Goal: Check status: Check status

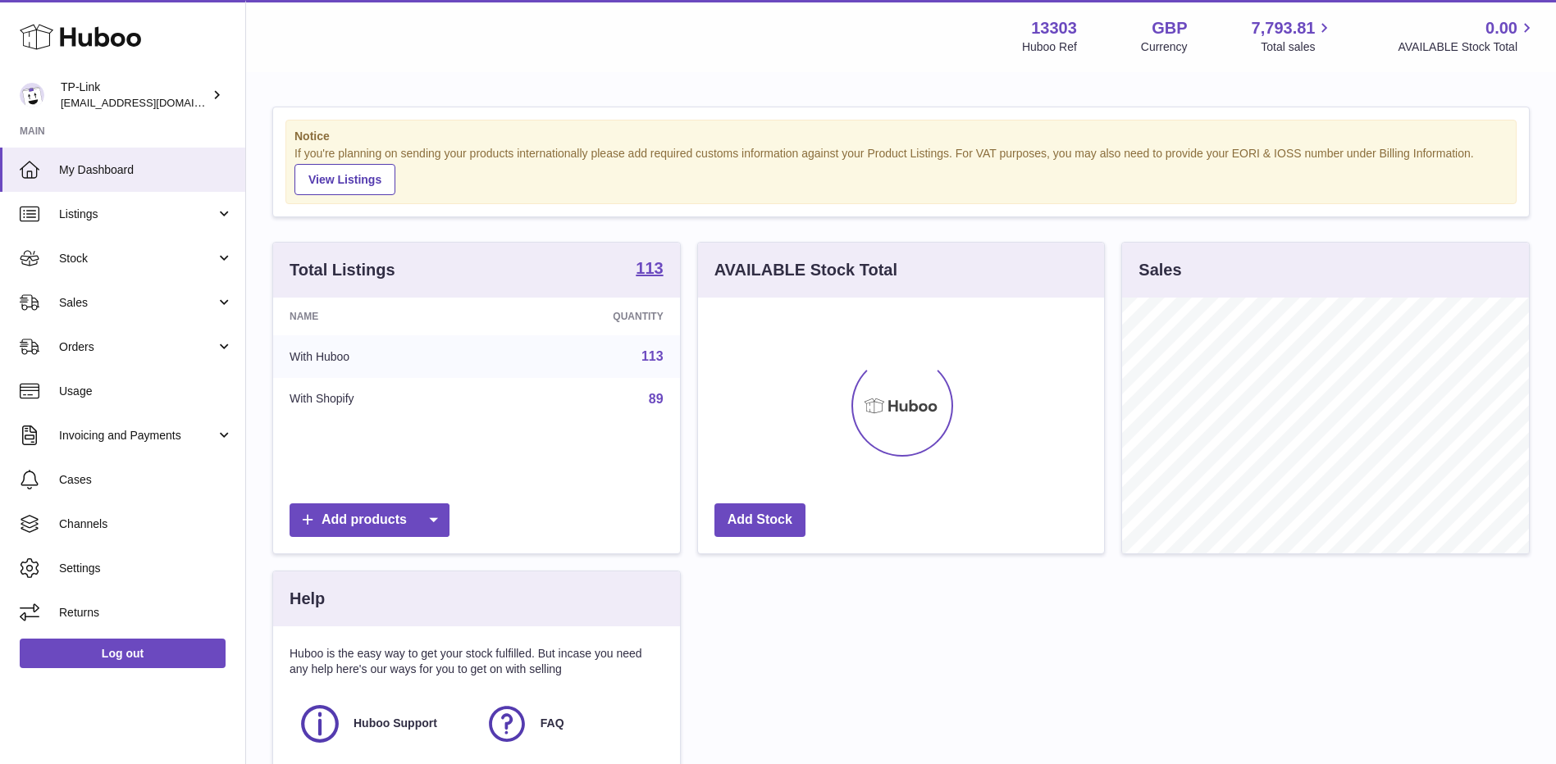
scroll to position [256, 406]
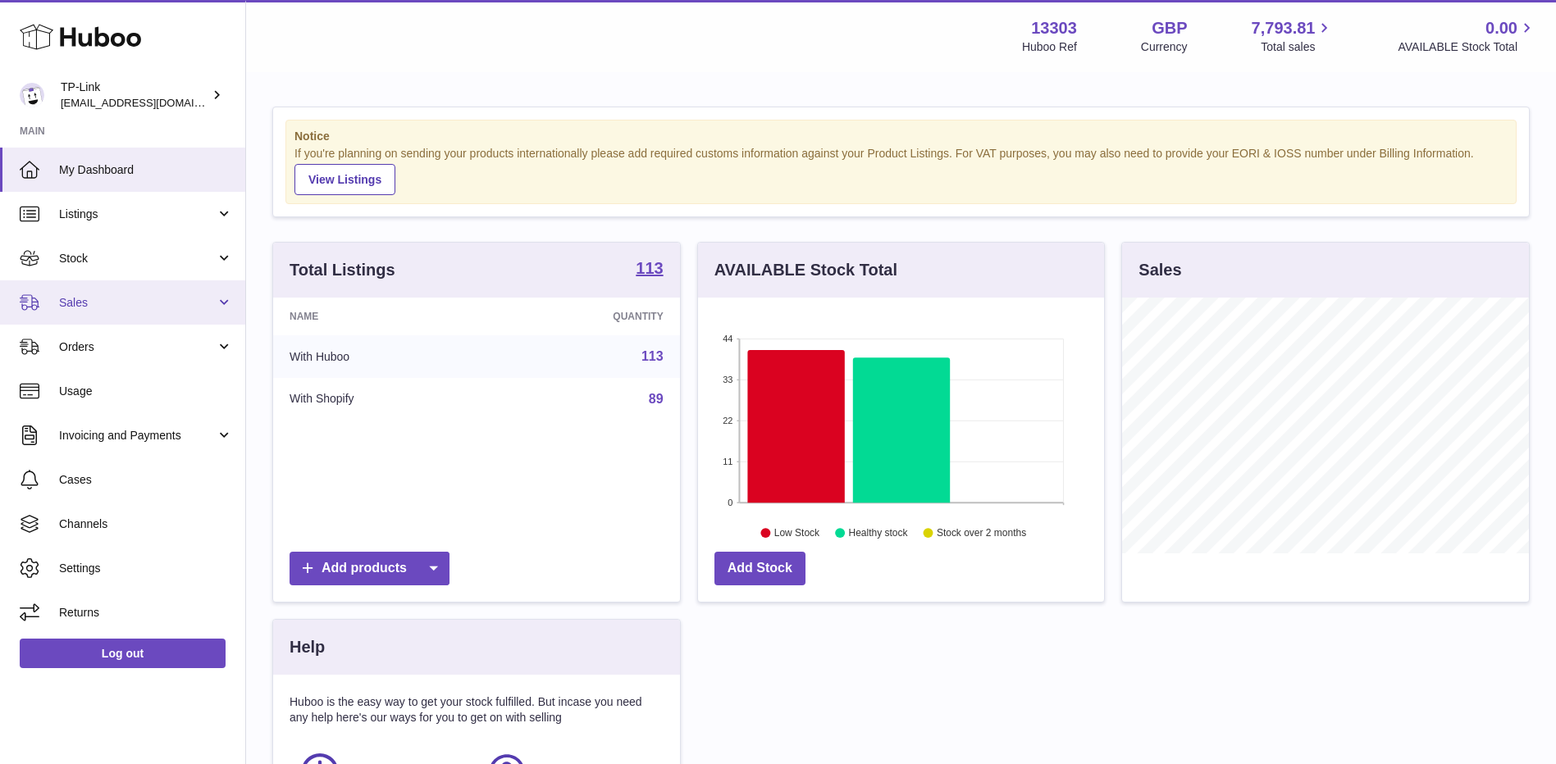
click at [138, 306] on span "Sales" at bounding box center [137, 303] width 157 height 16
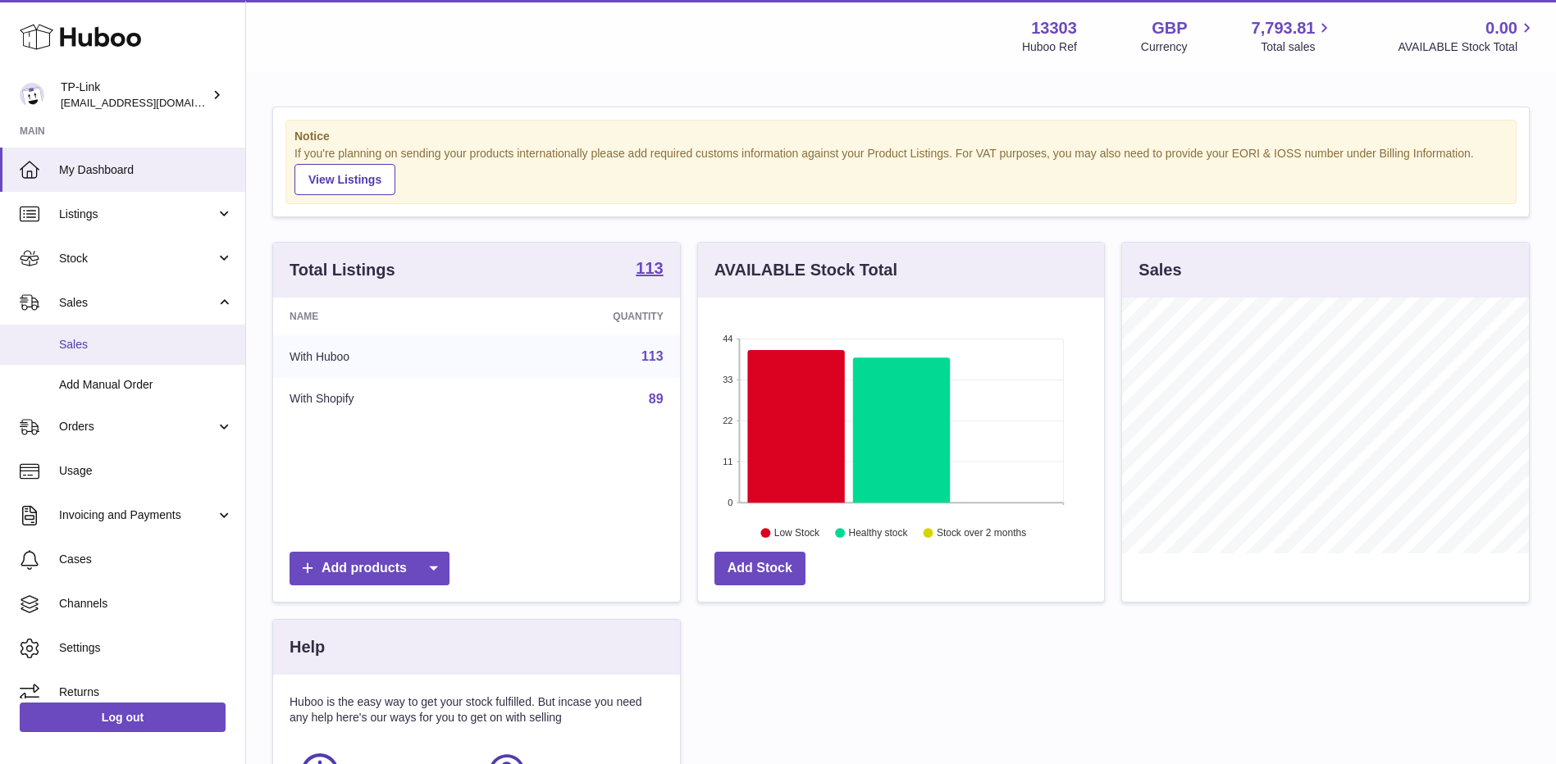
click at [131, 350] on span "Sales" at bounding box center [146, 345] width 174 height 16
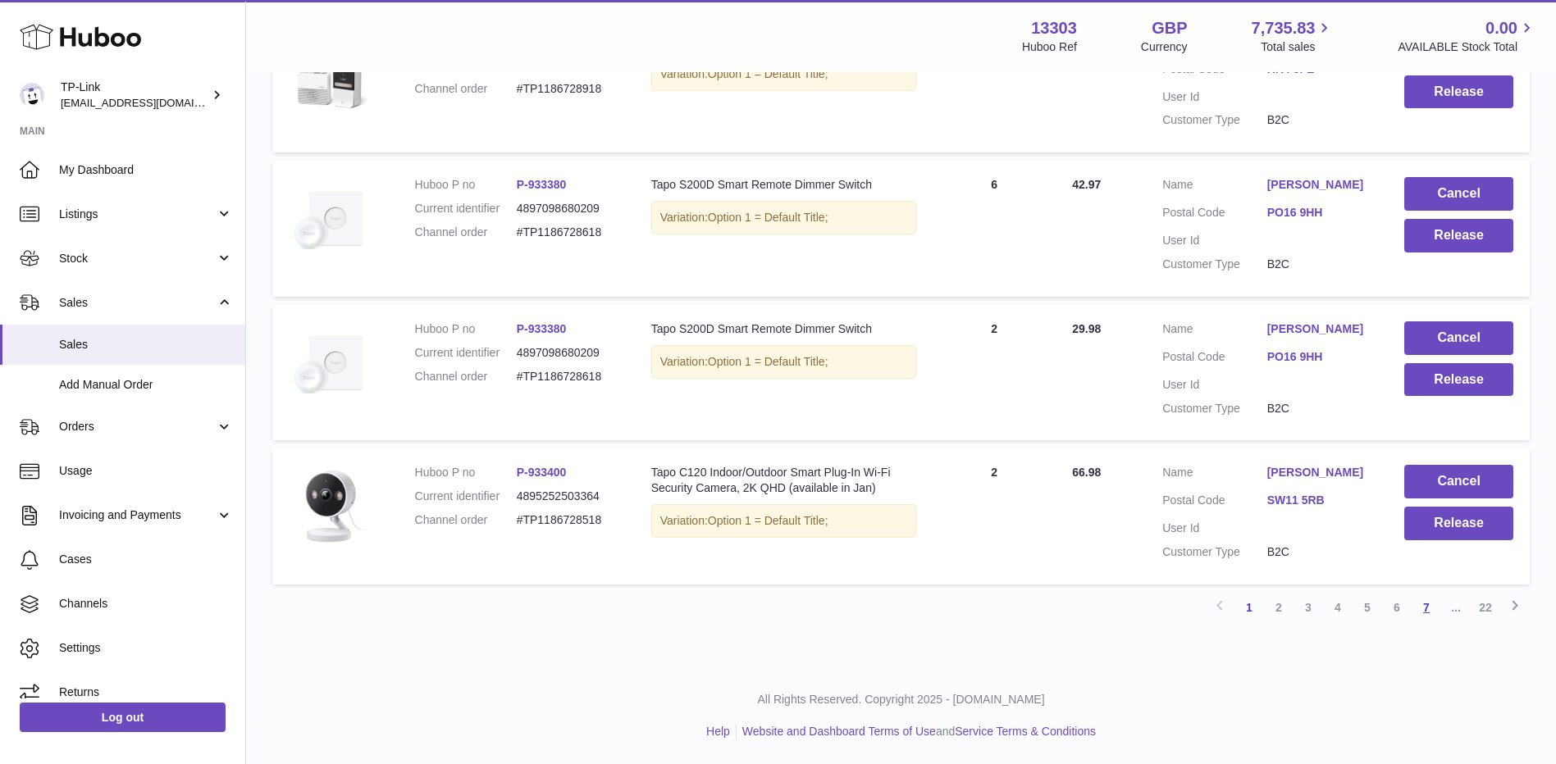
click at [1430, 611] on link "7" at bounding box center [1426, 608] width 30 height 30
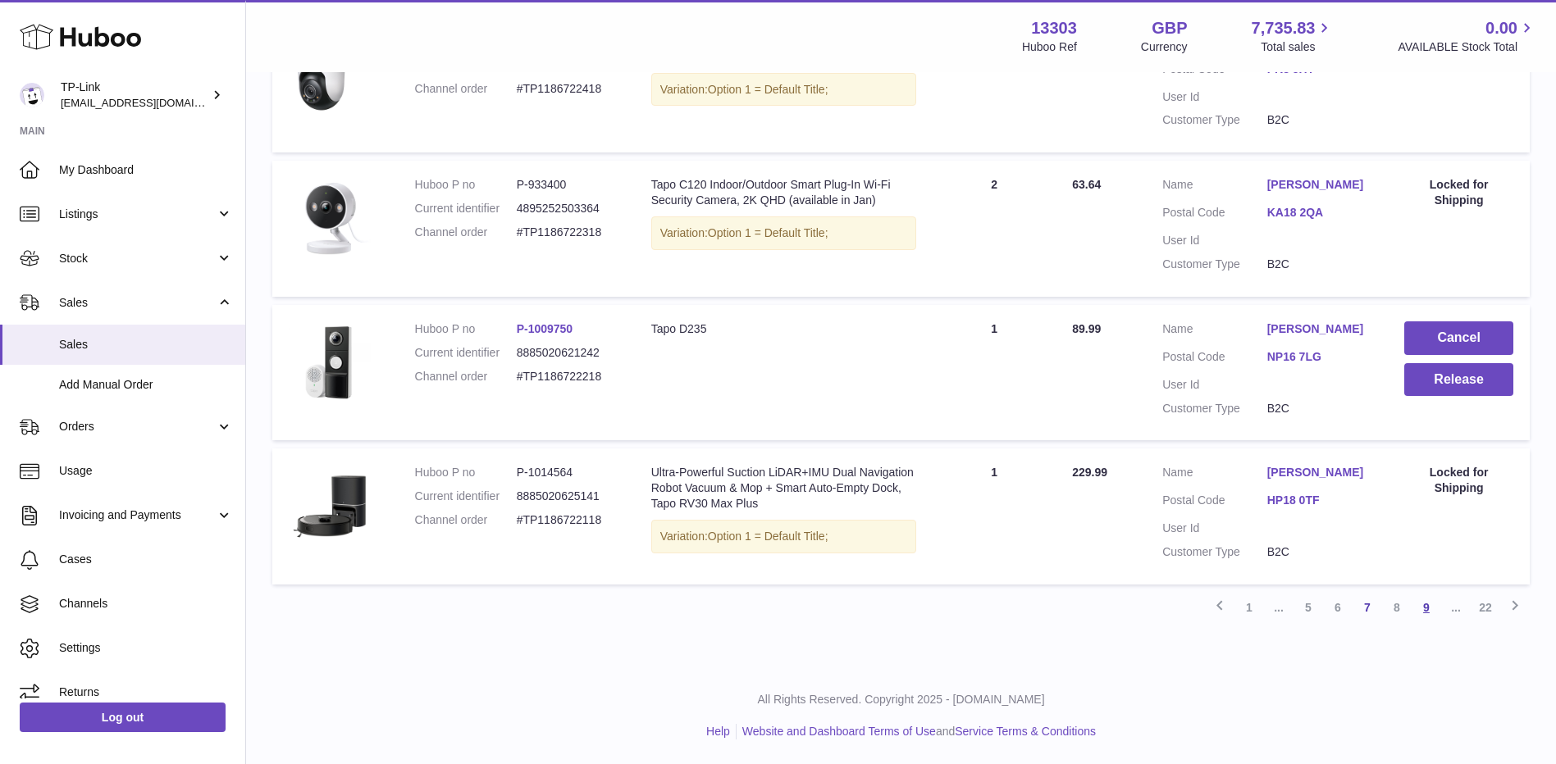
click at [1419, 612] on link "9" at bounding box center [1426, 608] width 30 height 30
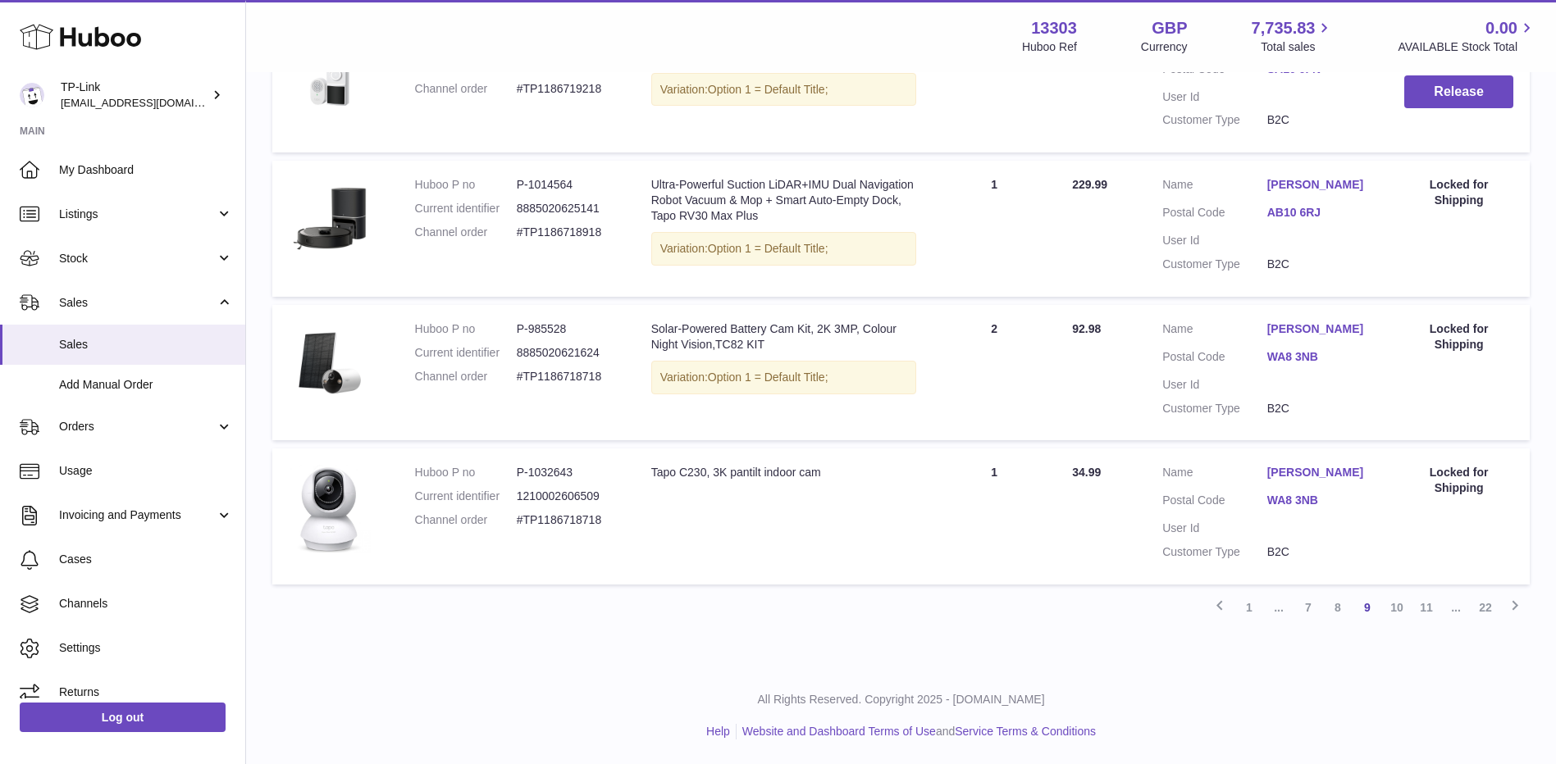
scroll to position [1290, 0]
click at [1430, 611] on link "11" at bounding box center [1426, 608] width 30 height 30
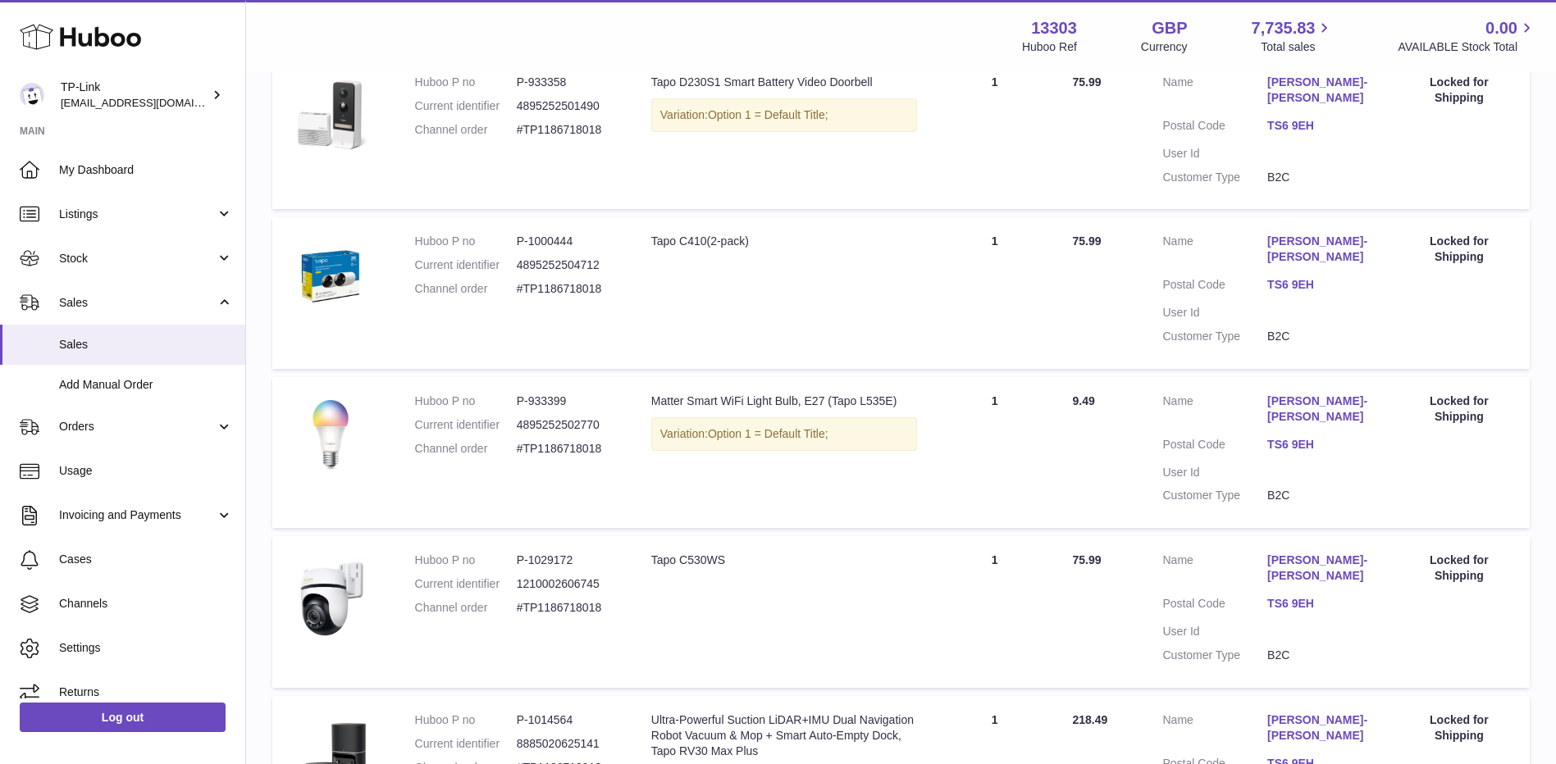
scroll to position [1259, 0]
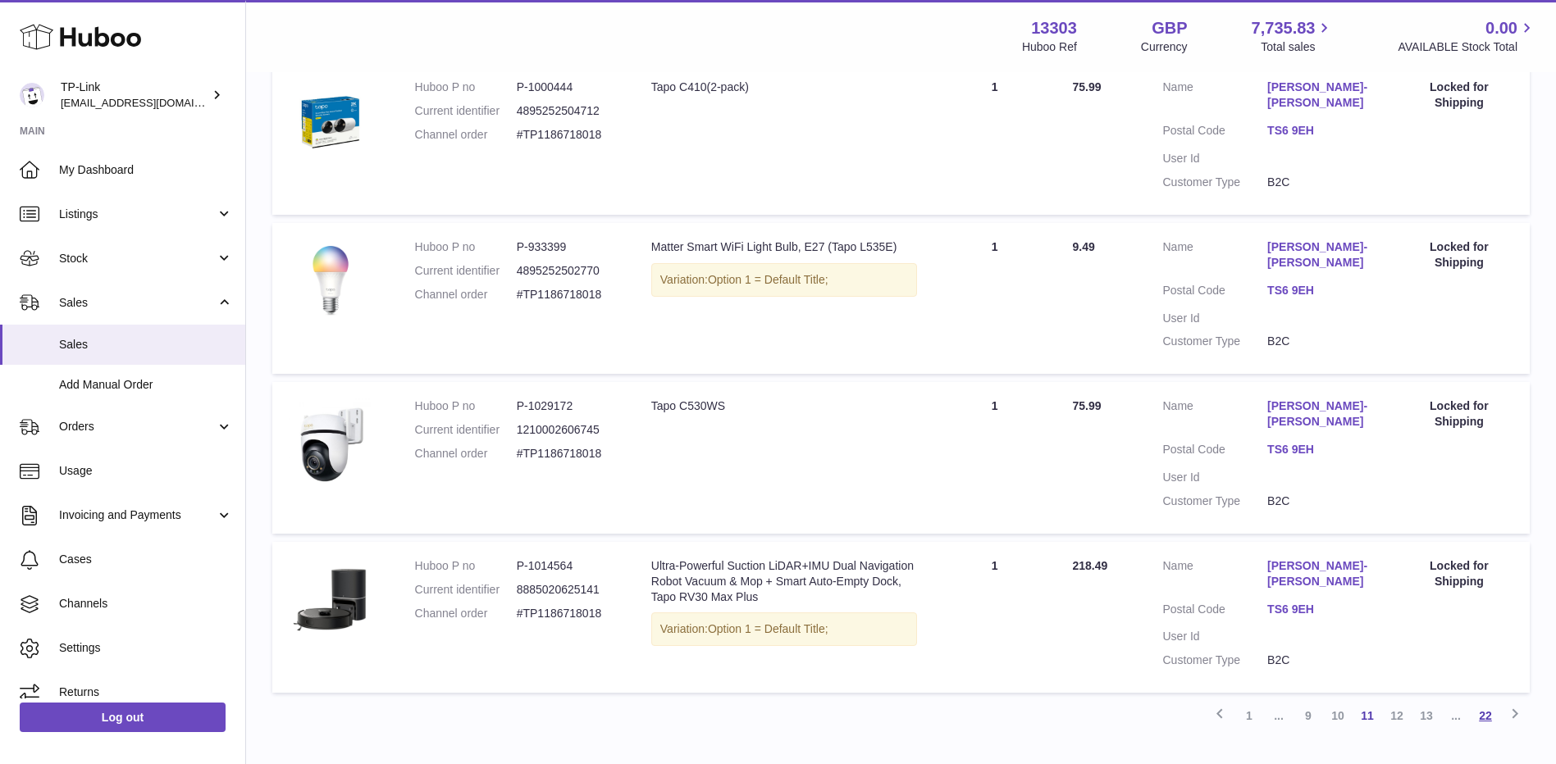
click at [1493, 701] on link "22" at bounding box center [1486, 716] width 30 height 30
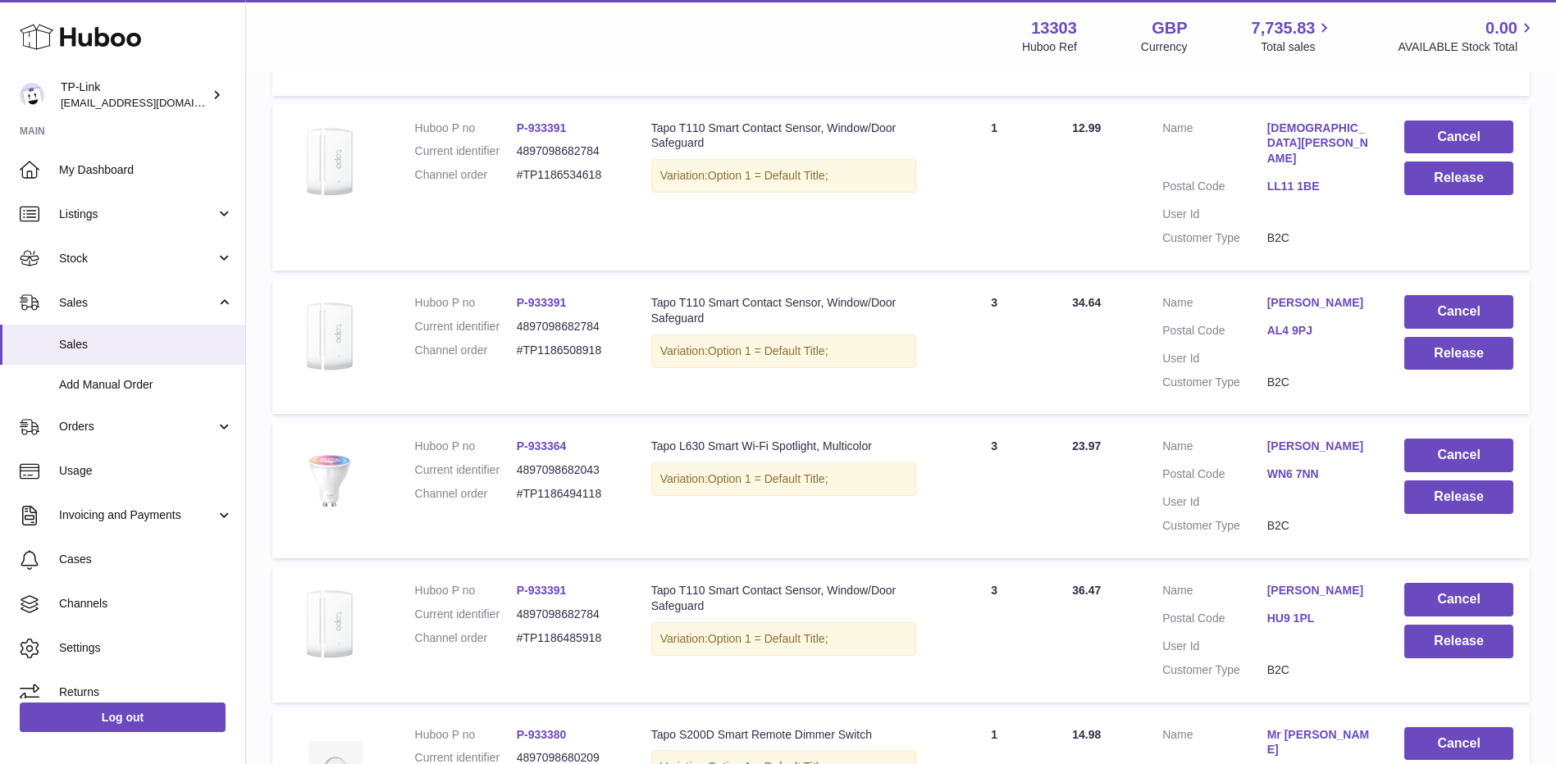
scroll to position [842, 0]
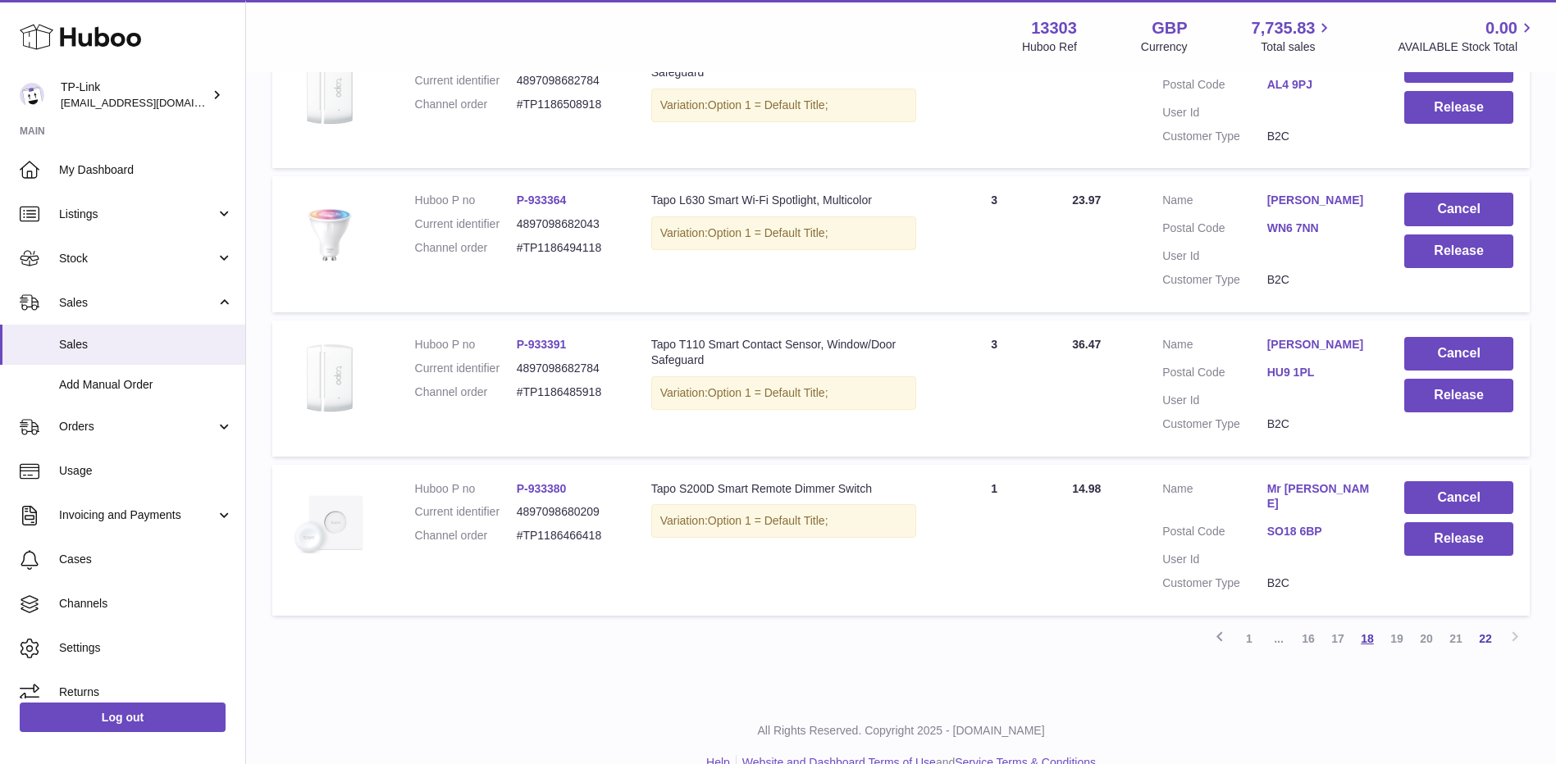
click at [1365, 624] on link "18" at bounding box center [1367, 639] width 30 height 30
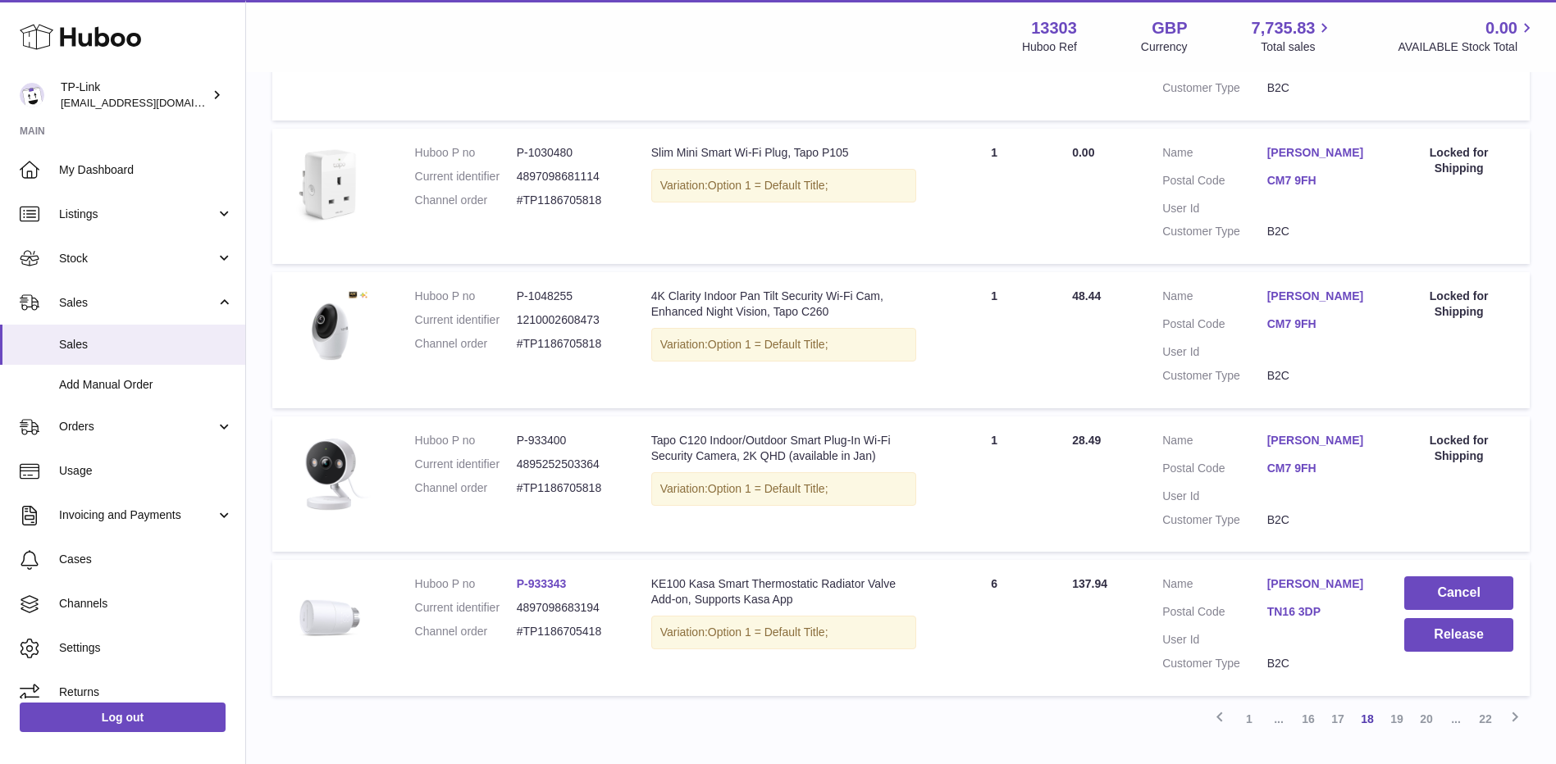
scroll to position [1126, 0]
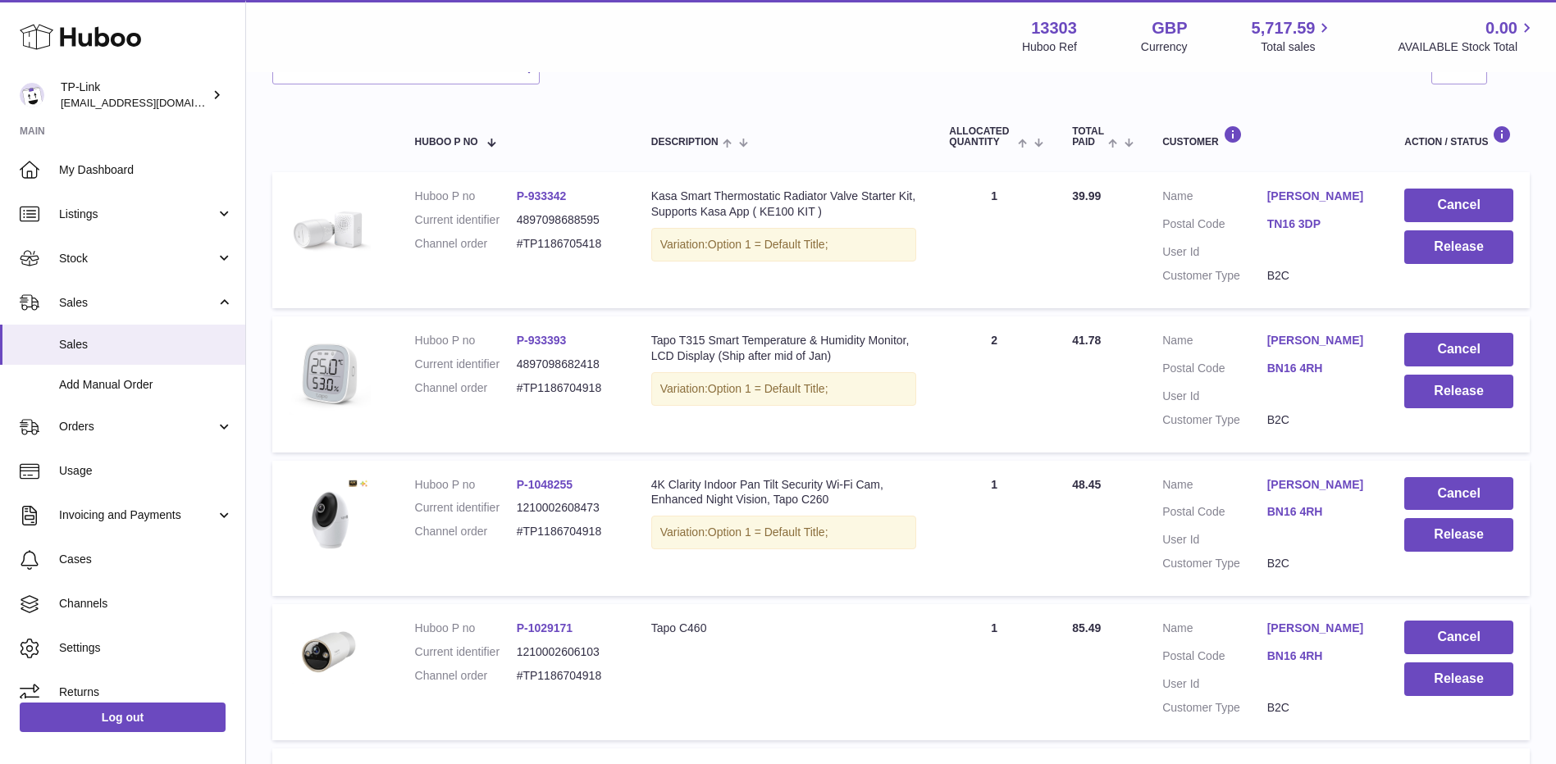
scroll to position [75, 0]
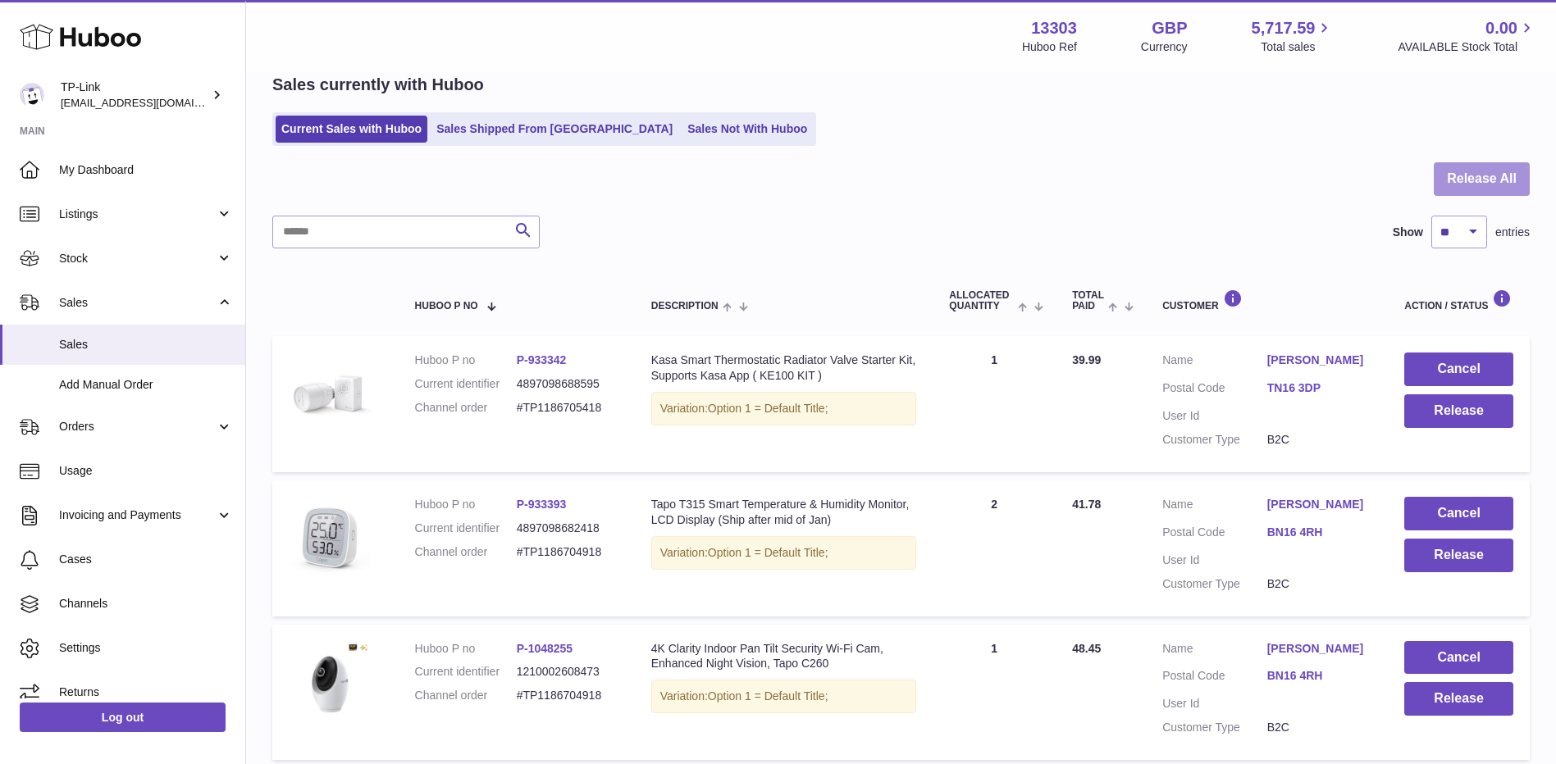
click at [1479, 170] on button "Release All" at bounding box center [1482, 179] width 96 height 34
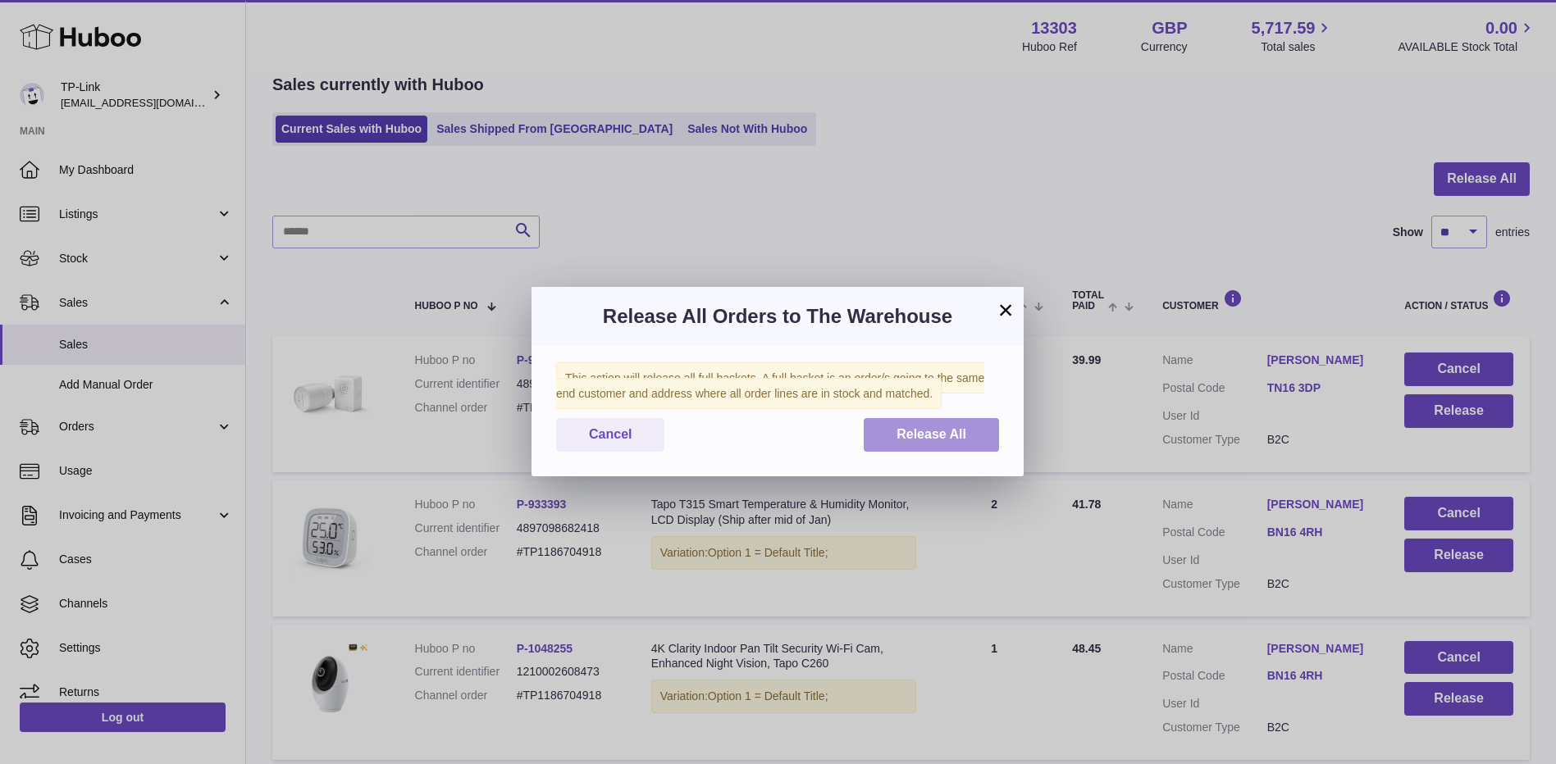
click at [924, 436] on span "Release All" at bounding box center [931, 434] width 70 height 14
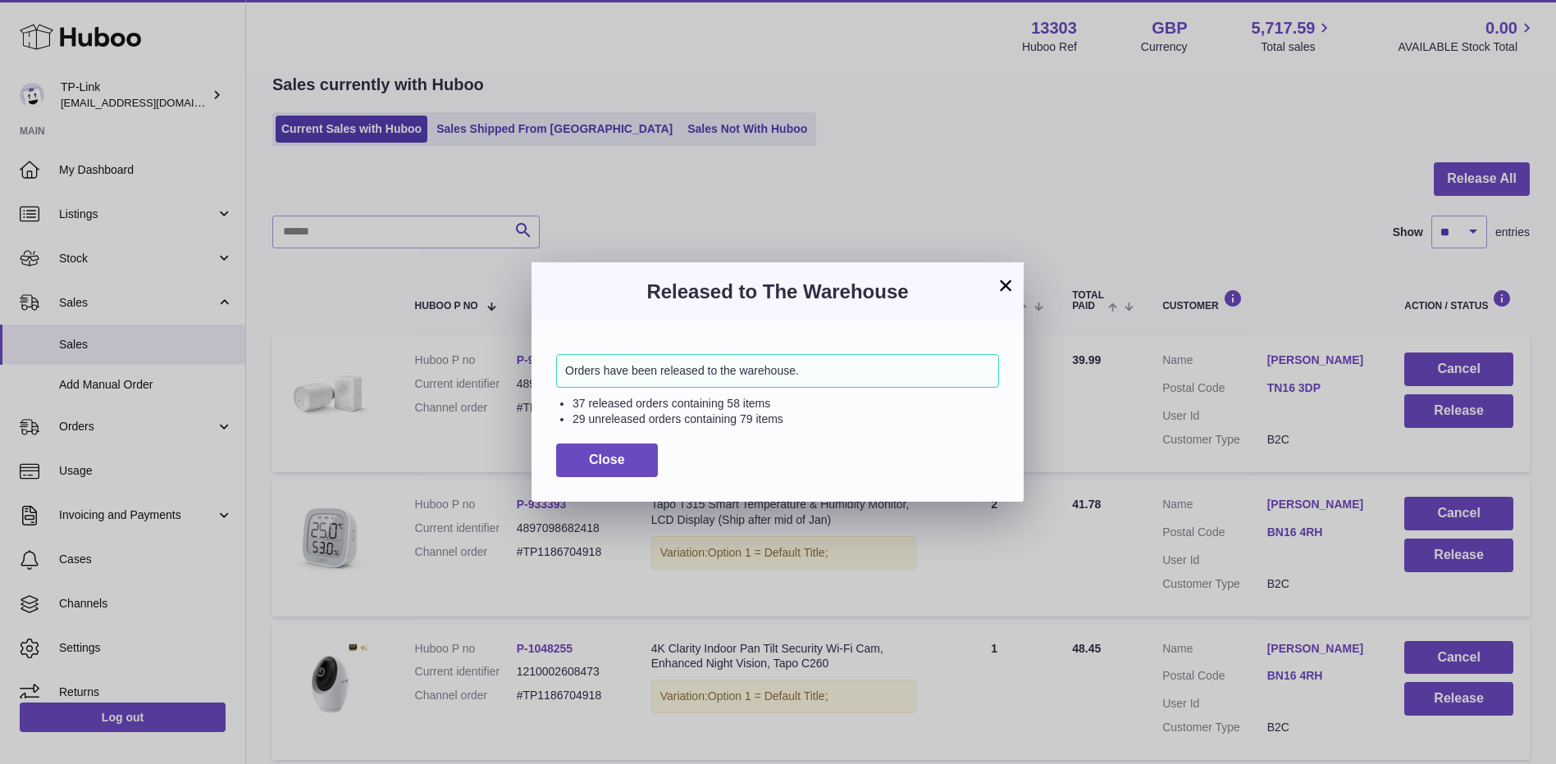
click at [1002, 285] on button "×" at bounding box center [1006, 286] width 20 height 20
